Goal: Task Accomplishment & Management: Use online tool/utility

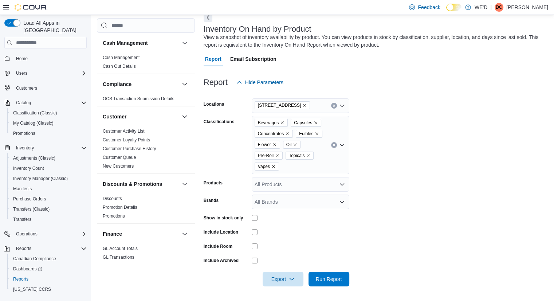
scroll to position [182, 0]
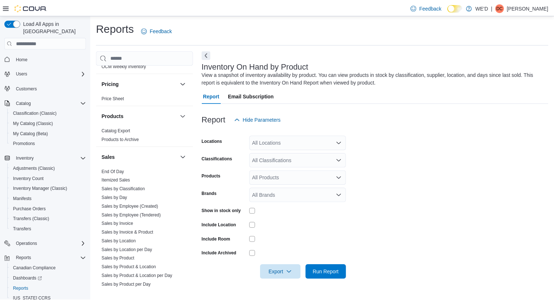
scroll to position [437, 0]
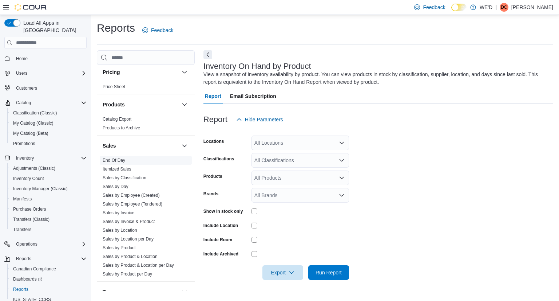
click at [113, 158] on link "End Of Day" at bounding box center [114, 160] width 23 height 5
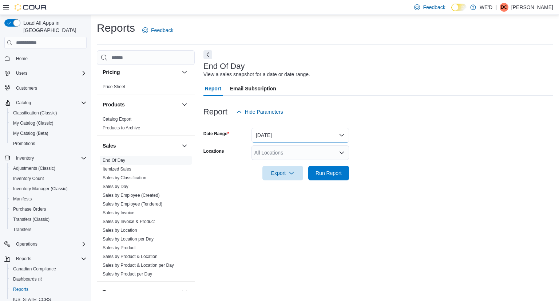
click at [312, 137] on button "Today" at bounding box center [301, 135] width 98 height 15
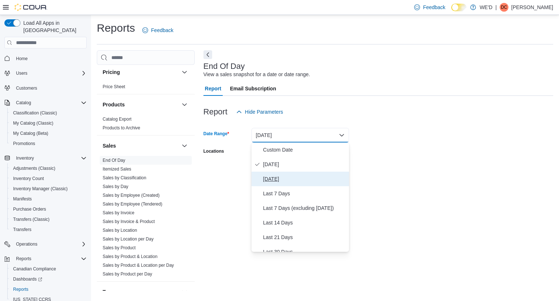
click at [273, 181] on span "Yesterday" at bounding box center [304, 178] width 83 height 9
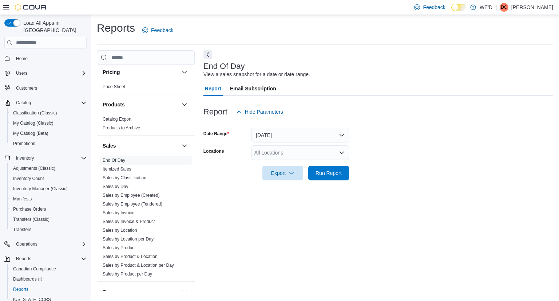
click at [399, 159] on form "Date Range Yesterday Locations All Locations Export Run Report" at bounding box center [378, 149] width 350 height 61
click at [315, 146] on div "All Locations" at bounding box center [301, 152] width 98 height 15
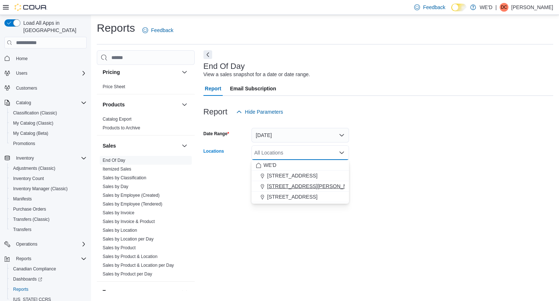
drag, startPoint x: 303, startPoint y: 186, endPoint x: 378, endPoint y: 181, distance: 75.6
click at [303, 186] on span "205 Quigley Rd #5" at bounding box center [313, 185] width 92 height 7
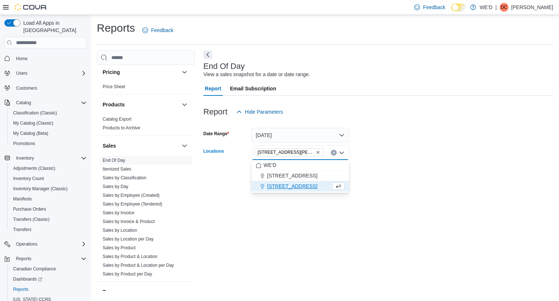
click at [396, 181] on div at bounding box center [378, 184] width 350 height 9
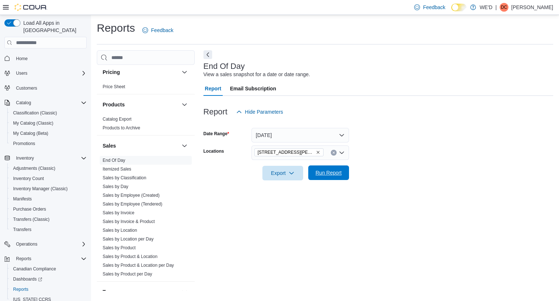
click at [338, 175] on span "Run Report" at bounding box center [329, 172] width 26 height 7
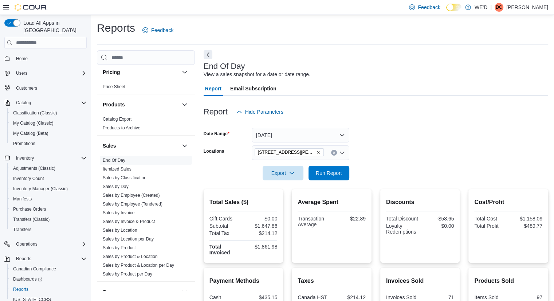
click at [317, 151] on icon "Remove 205 Quigley Rd #5 from selection in this group" at bounding box center [318, 152] width 3 height 3
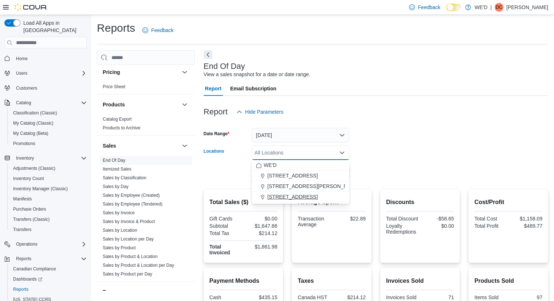
click at [300, 192] on button "2400 Dundas St W" at bounding box center [301, 196] width 98 height 11
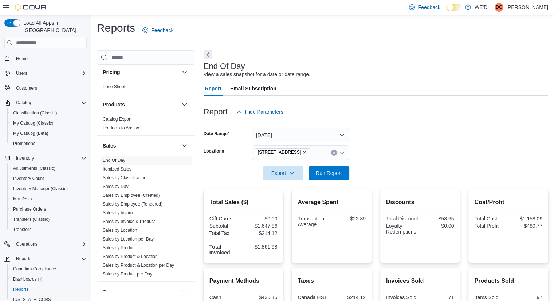
click at [402, 177] on form "Date Range Yesterday Locations 2400 Dundas St W Export Run Report" at bounding box center [375, 149] width 344 height 61
click at [336, 173] on span "Run Report" at bounding box center [329, 172] width 26 height 7
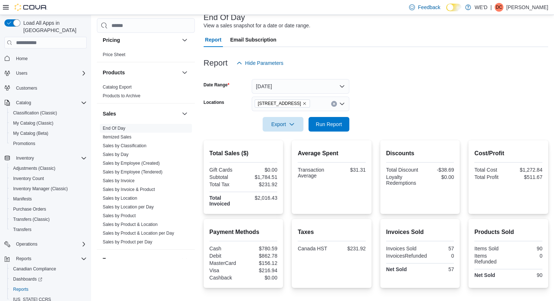
scroll to position [36, 0]
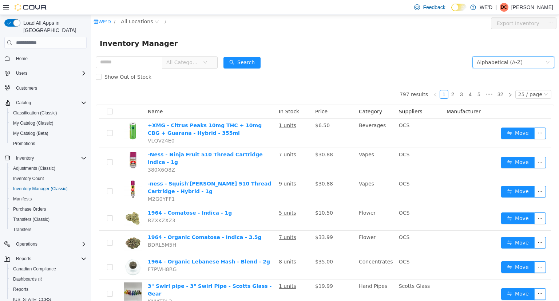
click at [489, 66] on div "Alphabetical (A-Z)" at bounding box center [500, 62] width 46 height 11
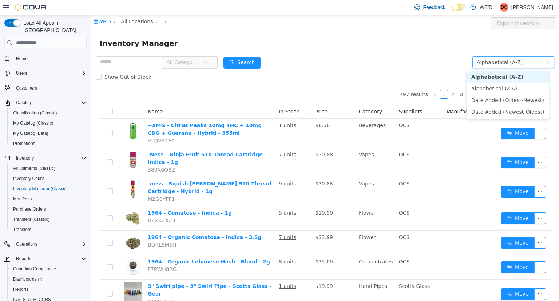
click at [502, 77] on li "Alphabetical (A-Z)" at bounding box center [508, 77] width 82 height 12
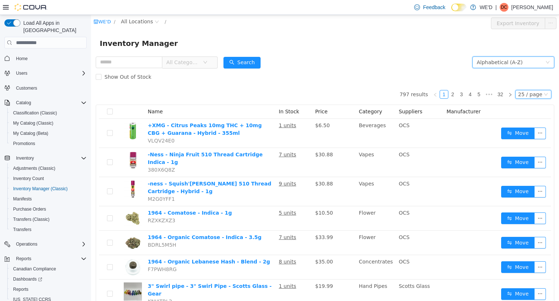
click at [536, 94] on div "25 / page" at bounding box center [530, 94] width 24 height 8
click at [534, 144] on li "50 / page" at bounding box center [530, 141] width 35 height 12
